Goal: Find specific page/section: Find specific page/section

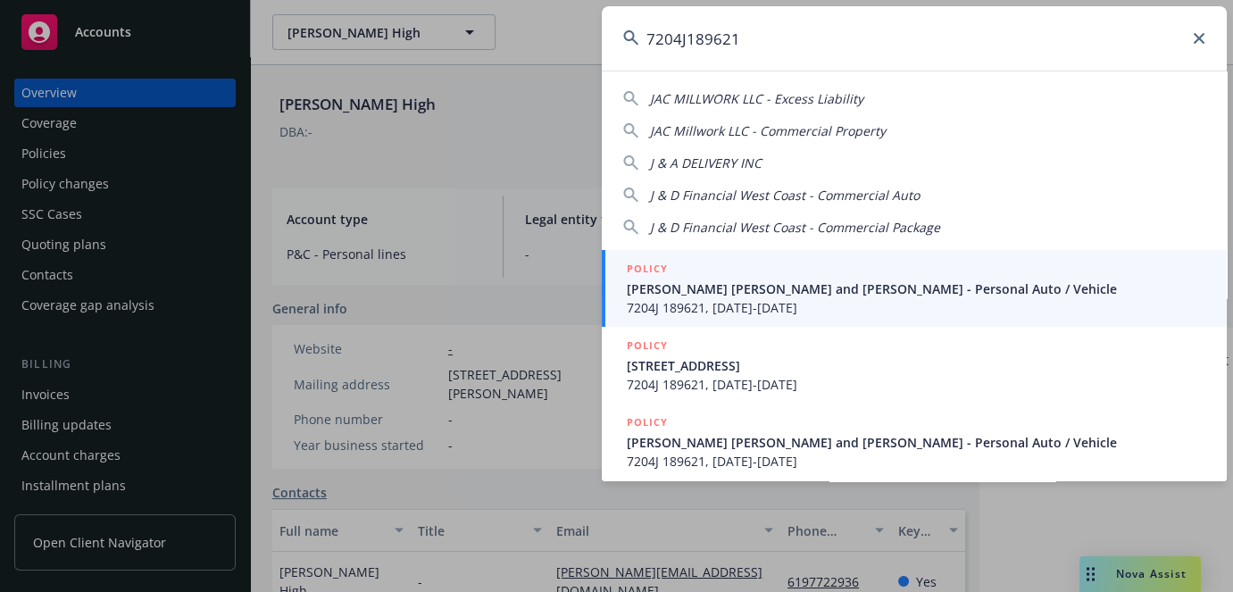
type input "7204J189621"
click at [752, 290] on span "[PERSON_NAME] [PERSON_NAME] and [PERSON_NAME] - Personal Auto / Vehicle" at bounding box center [916, 288] width 578 height 19
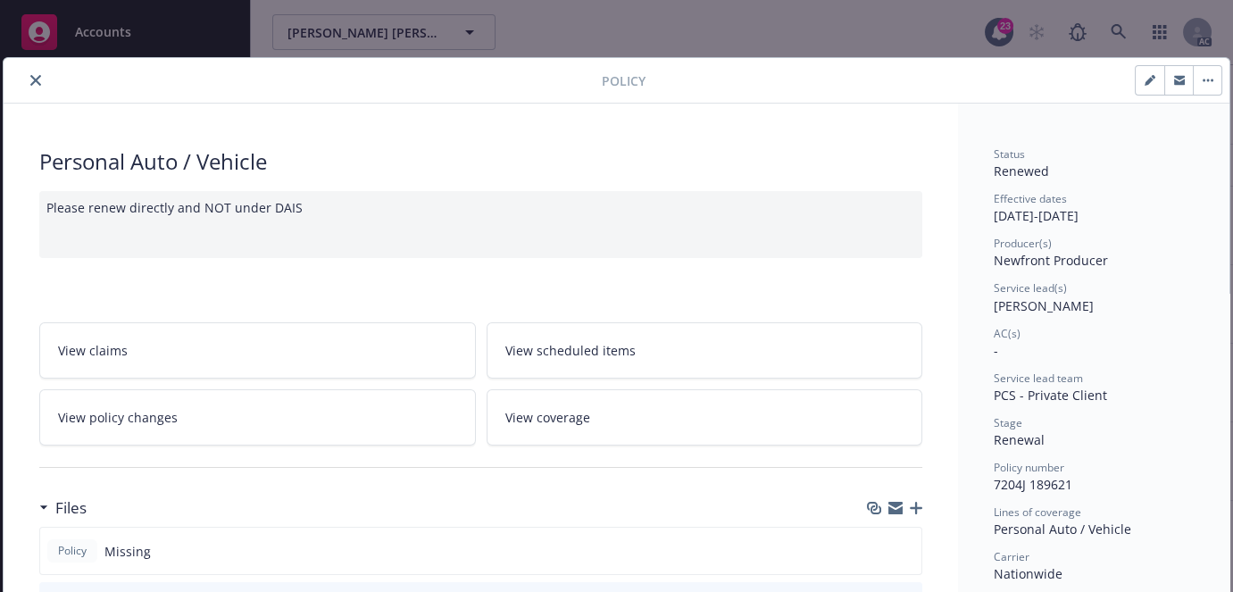
click at [37, 87] on button "close" at bounding box center [35, 80] width 21 height 21
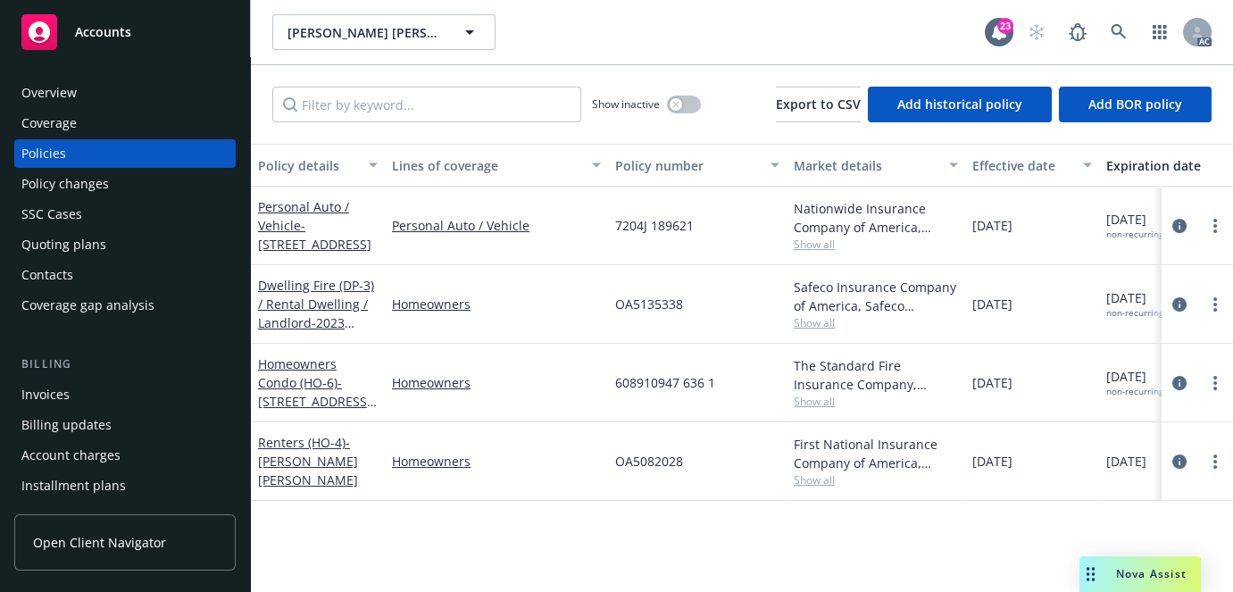
click at [78, 89] on div "Overview" at bounding box center [124, 93] width 207 height 29
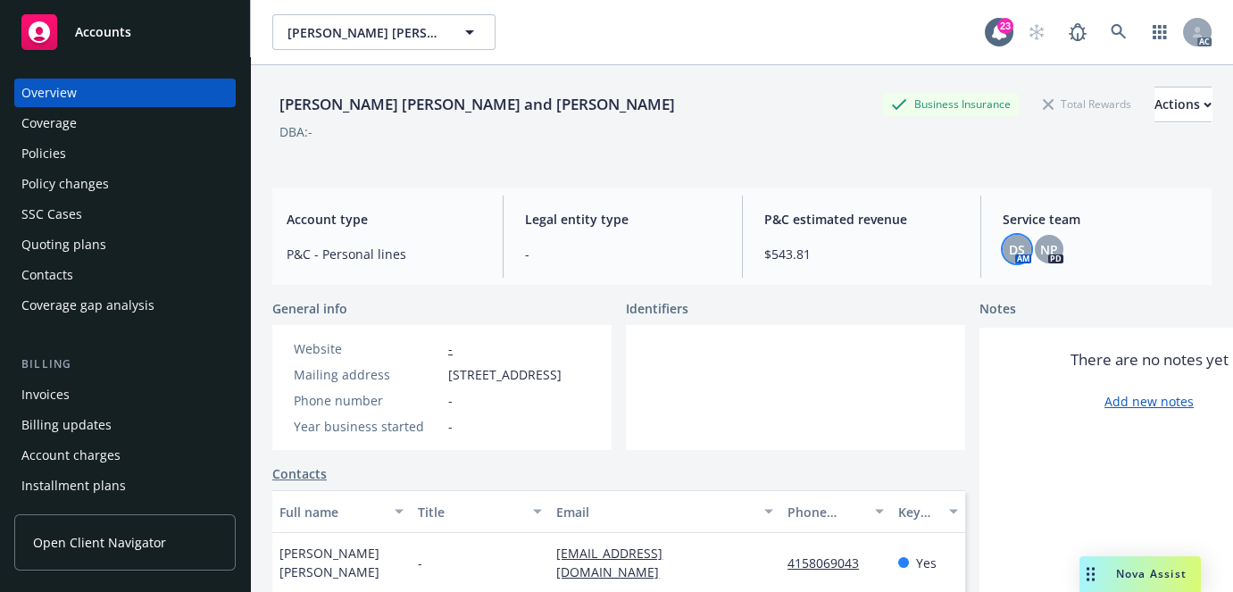
click at [1009, 257] on span "DS" at bounding box center [1017, 249] width 16 height 19
click at [1114, 32] on icon at bounding box center [1118, 32] width 16 height 16
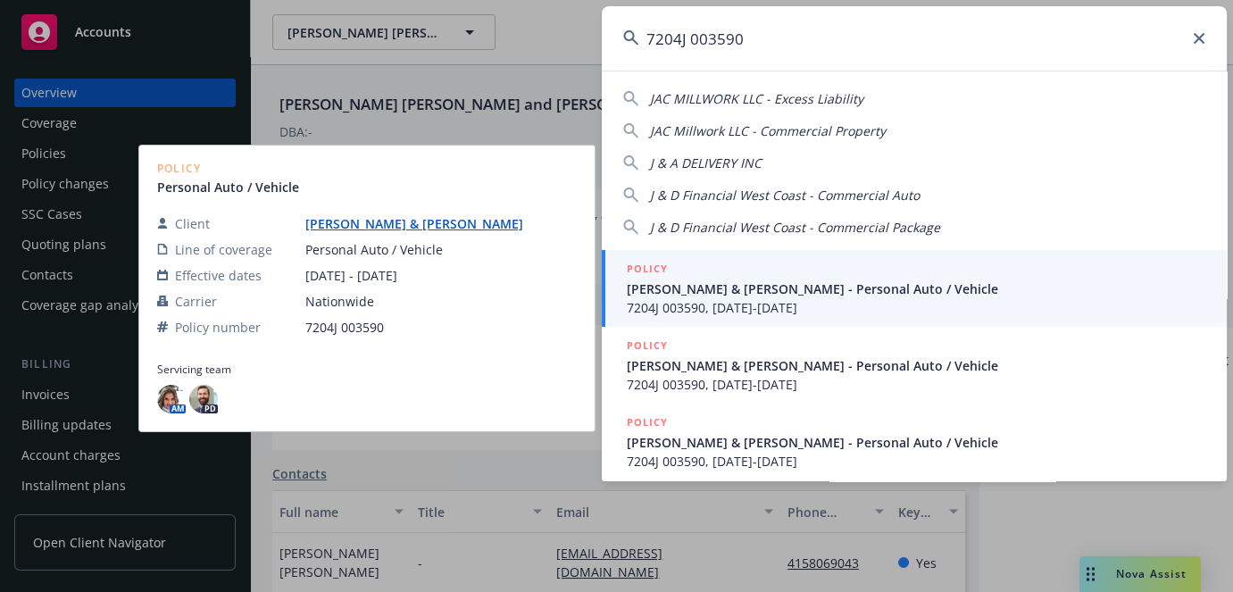
type input "7204J 003590"
click at [759, 300] on span "7204J 003590, [DATE]-[DATE]" at bounding box center [916, 307] width 578 height 19
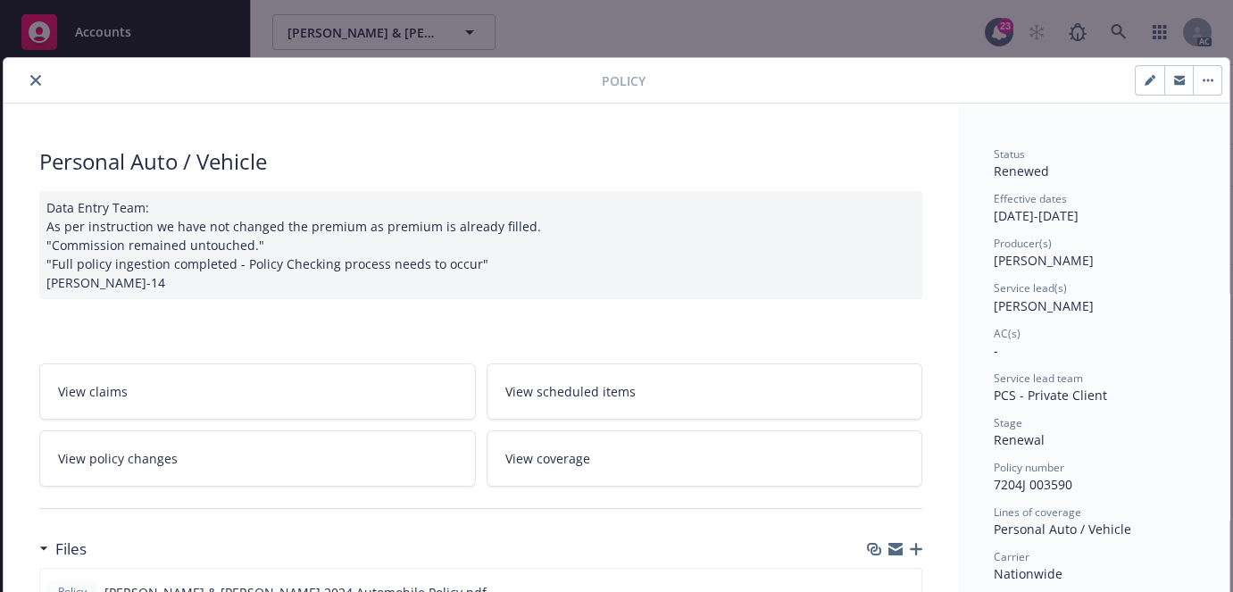
click at [34, 78] on icon "close" at bounding box center [35, 80] width 11 height 11
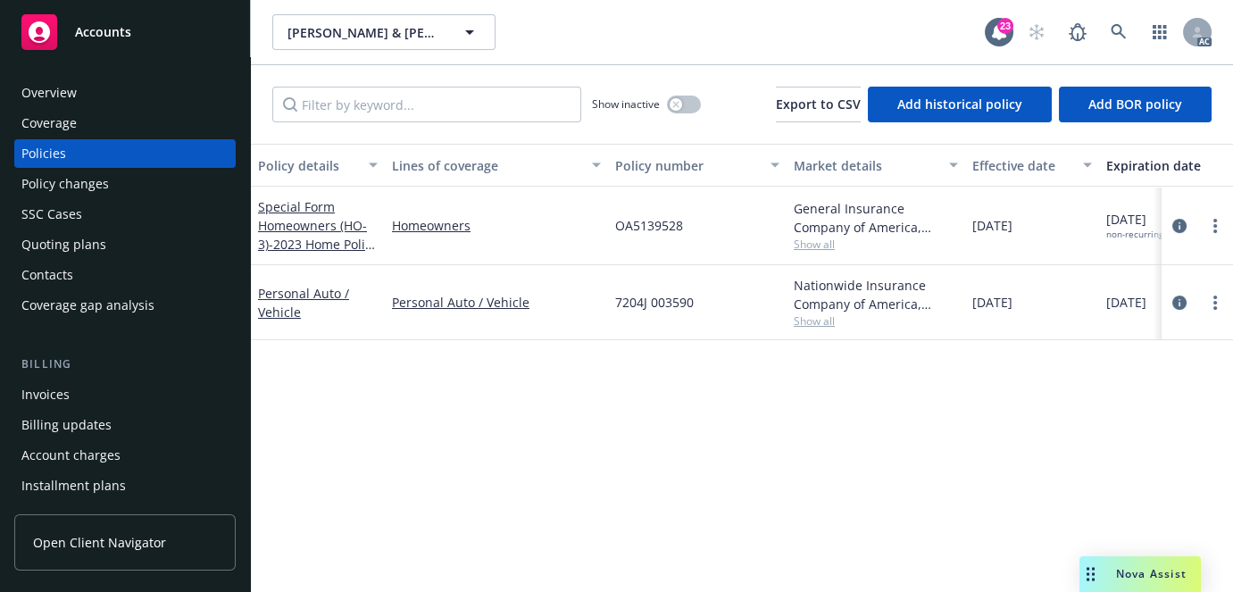
click at [74, 87] on div "Overview" at bounding box center [48, 93] width 55 height 29
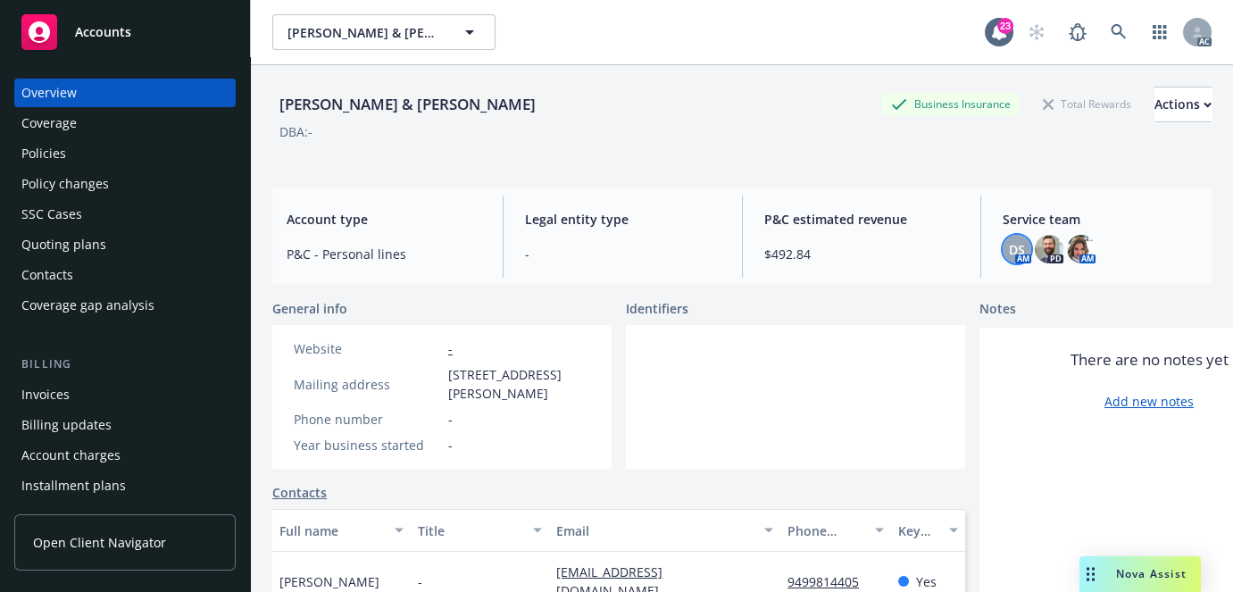
click at [1017, 258] on div "DS" at bounding box center [1016, 249] width 29 height 29
